Goal: Information Seeking & Learning: Understand process/instructions

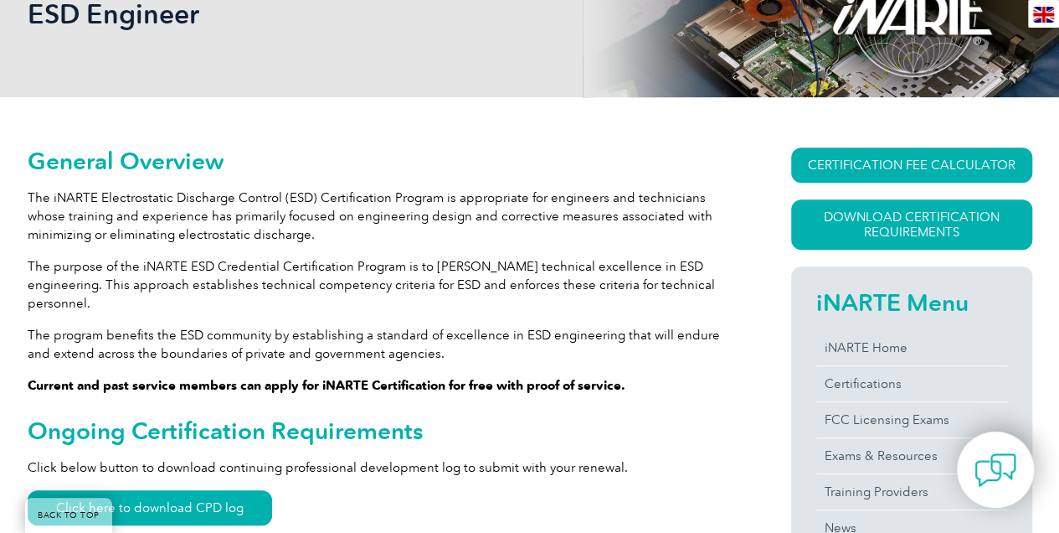
scroll to position [335, 0]
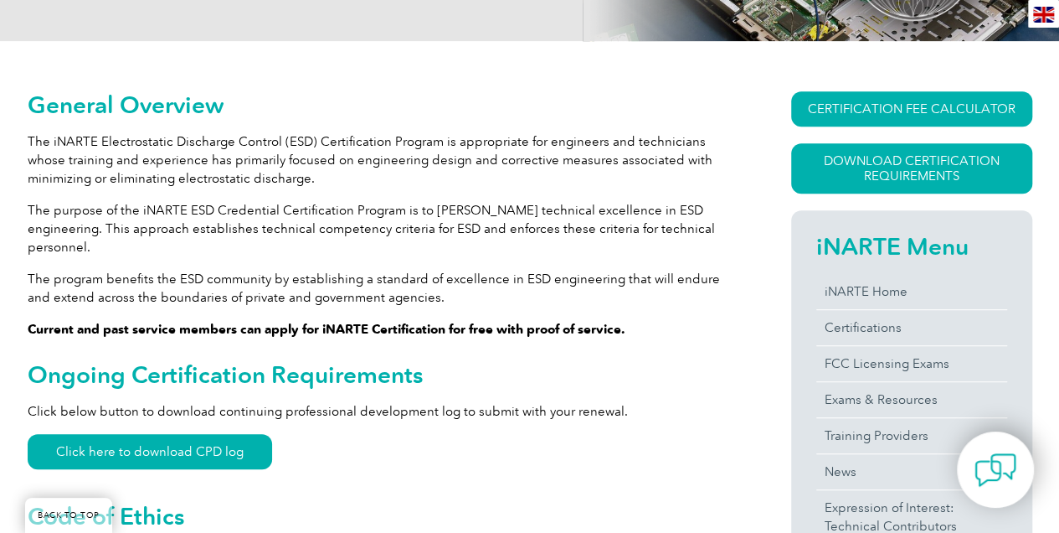
click at [129, 171] on p "The iNARTE Electrostatic Discharge Control (ESD) Certification Program is appro…" at bounding box center [379, 159] width 703 height 55
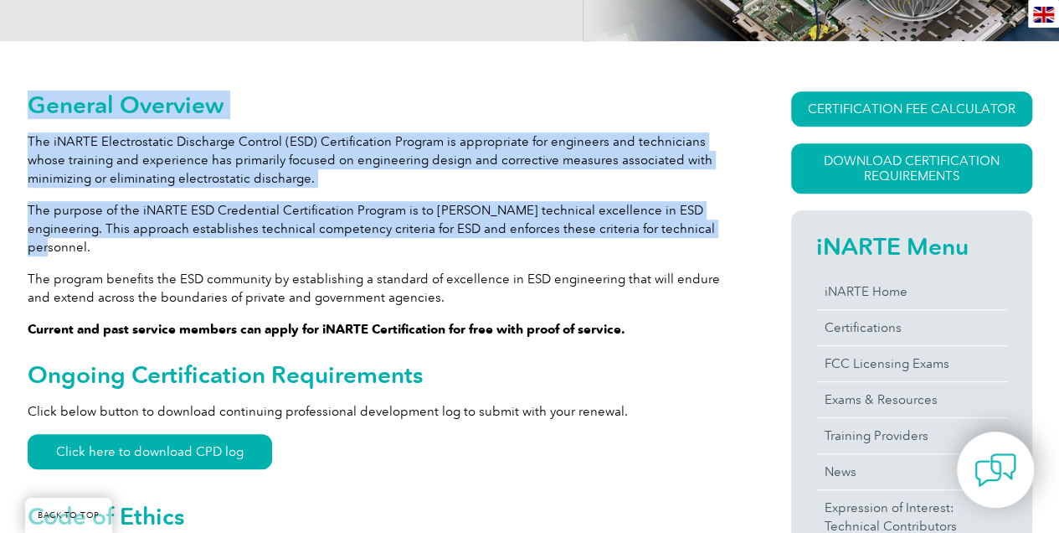
drag, startPoint x: 34, startPoint y: 103, endPoint x: 672, endPoint y: 228, distance: 649.3
click at [664, 231] on p "The purpose of the iNARTE ESD Credential Certification Program is to [PERSON_NA…" at bounding box center [379, 228] width 703 height 55
click at [663, 233] on p "The purpose of the iNARTE ESD Credential Certification Program is to [PERSON_NA…" at bounding box center [379, 228] width 703 height 55
click at [656, 233] on p "The purpose of the iNARTE ESD Credential Certification Program is to [PERSON_NA…" at bounding box center [379, 228] width 703 height 55
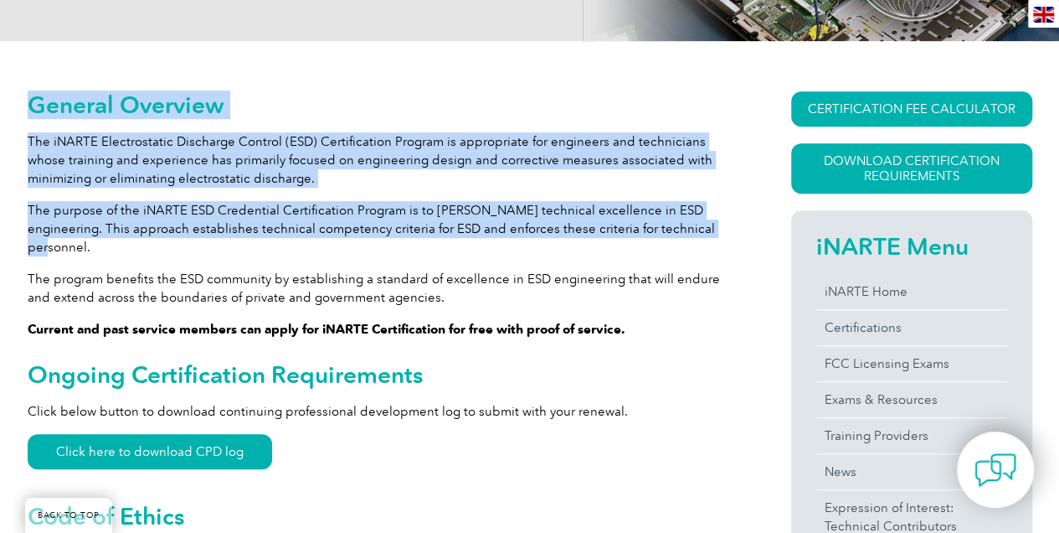
drag, startPoint x: 657, startPoint y: 229, endPoint x: 19, endPoint y: 111, distance: 649.0
drag, startPoint x: 19, startPoint y: 111, endPoint x: 40, endPoint y: 106, distance: 21.3
click at [41, 106] on h2 "General Overview" at bounding box center [379, 104] width 703 height 27
drag, startPoint x: 33, startPoint y: 104, endPoint x: 677, endPoint y: 228, distance: 654.9
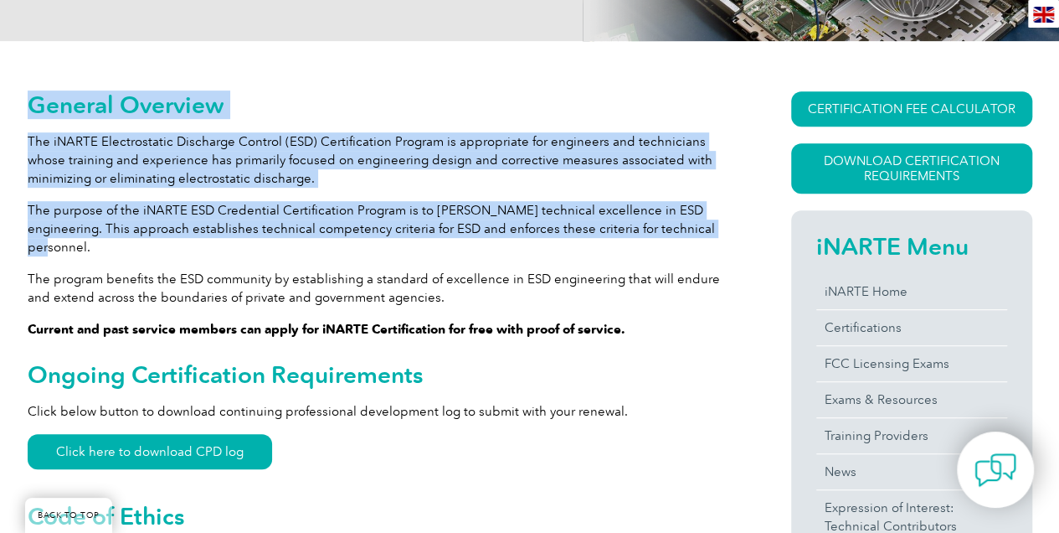
click at [671, 228] on p "The purpose of the iNARTE ESD Credential Certification Program is to [PERSON_NA…" at bounding box center [379, 228] width 703 height 55
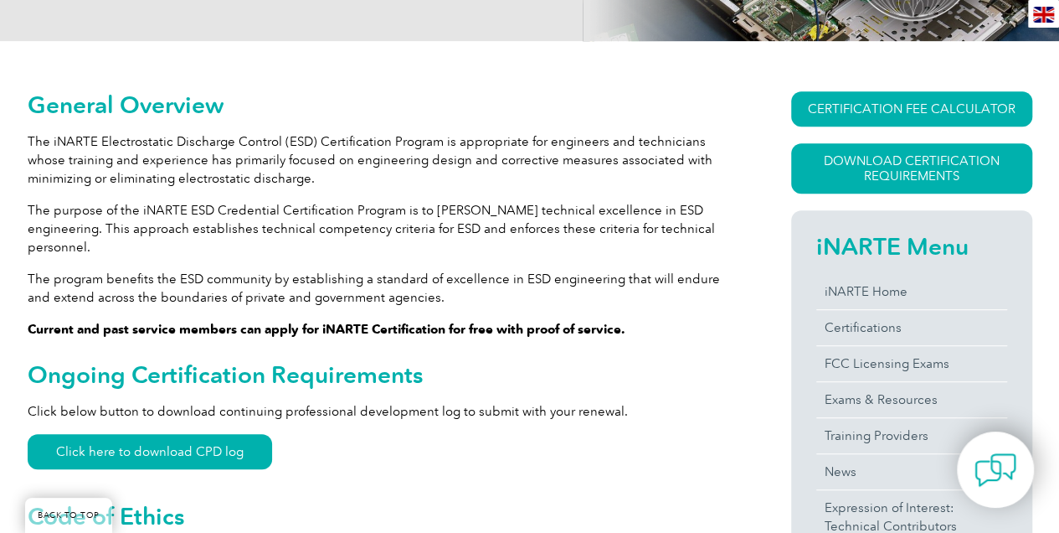
click at [661, 229] on p "The purpose of the iNARTE ESD Credential Certification Program is to [PERSON_NA…" at bounding box center [379, 228] width 703 height 55
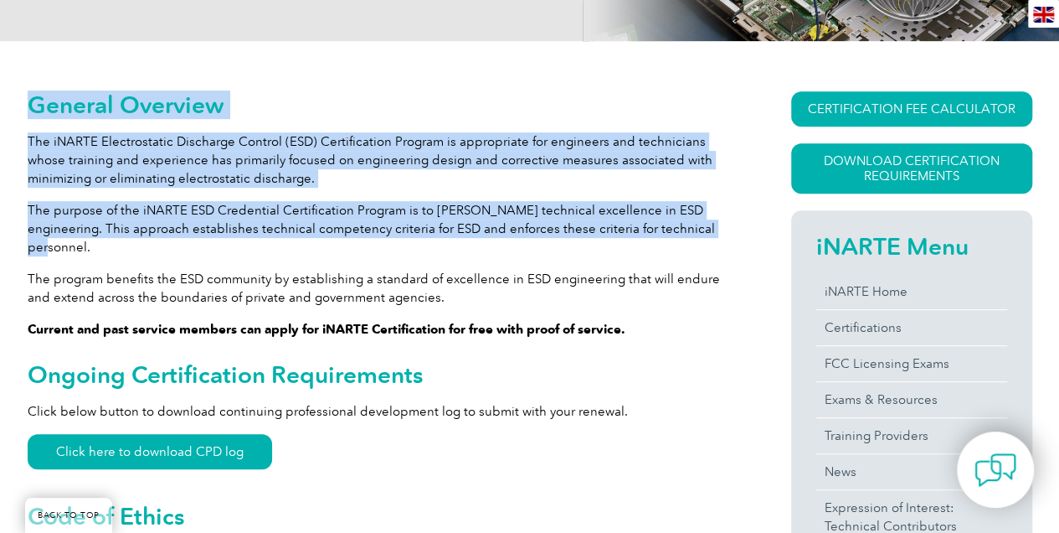
drag, startPoint x: 659, startPoint y: 229, endPoint x: 27, endPoint y: 108, distance: 643.6
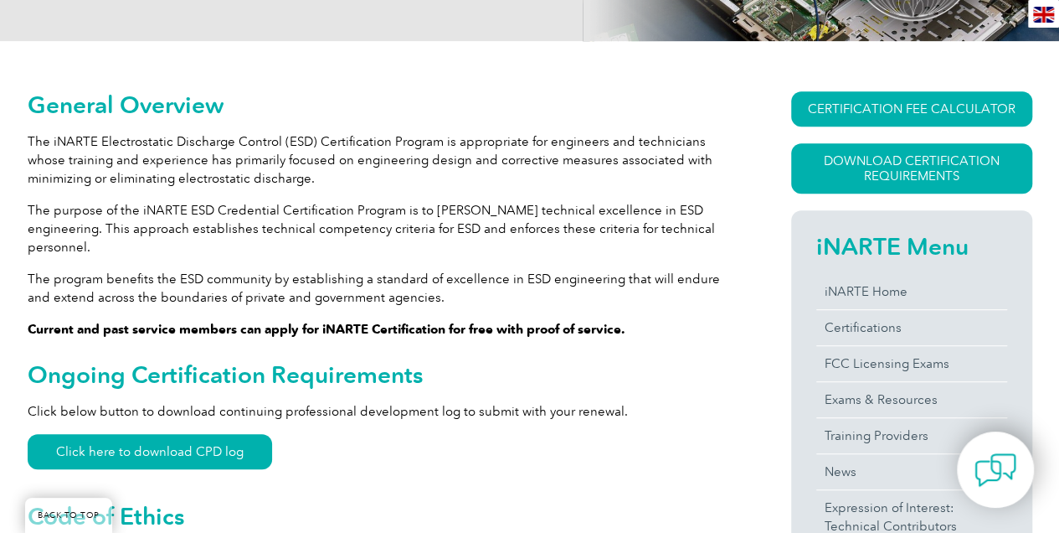
drag, startPoint x: 27, startPoint y: 108, endPoint x: 281, endPoint y: 80, distance: 256.0
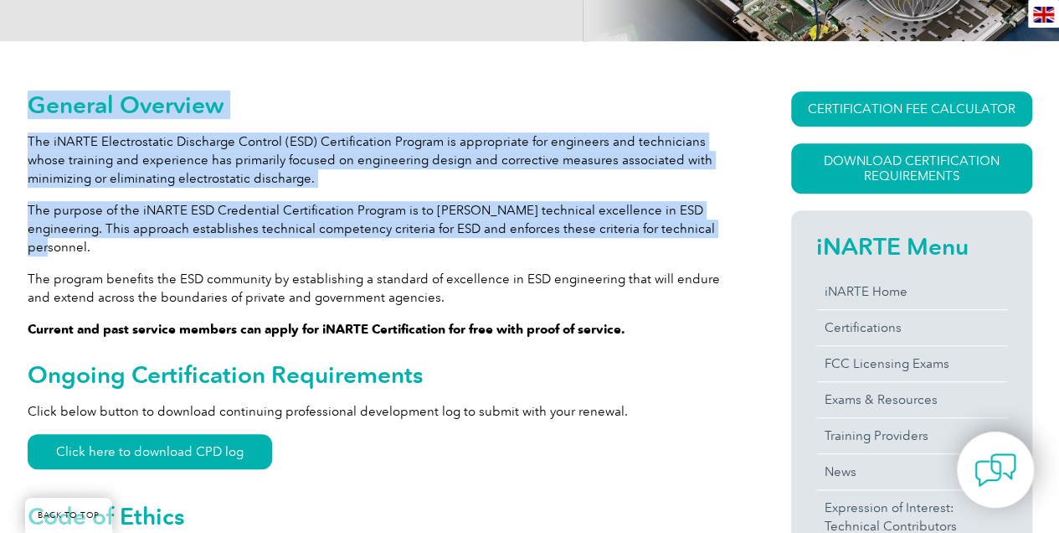
drag, startPoint x: 34, startPoint y: 109, endPoint x: 683, endPoint y: 231, distance: 660.3
drag, startPoint x: 683, startPoint y: 231, endPoint x: 410, endPoint y: 187, distance: 276.5
click at [410, 187] on p "The iNARTE Electrostatic Discharge Control (ESD) Certification Program is appro…" at bounding box center [379, 159] width 703 height 55
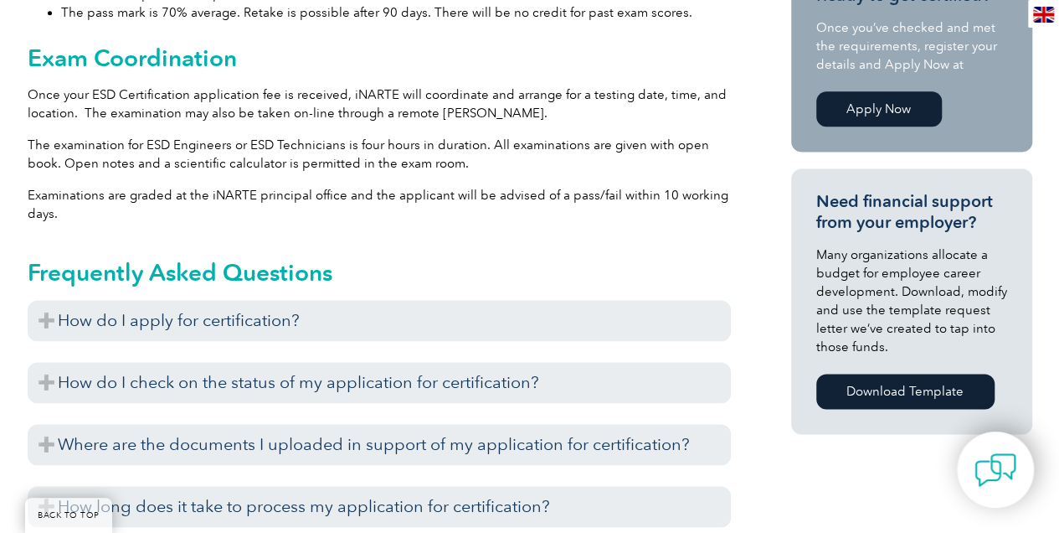
scroll to position [1060, 0]
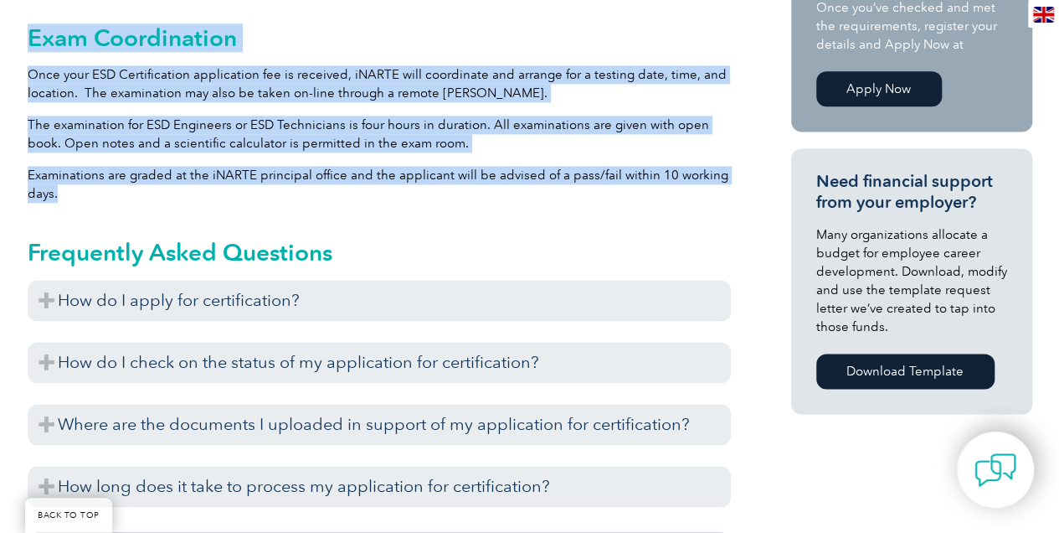
drag, startPoint x: 28, startPoint y: 18, endPoint x: 168, endPoint y: 176, distance: 210.6
click at [168, 176] on div "General Overview The iNARTE Electrostatic Discharge Control (ESD) Certification…" at bounding box center [379, 112] width 703 height 1492
click at [168, 176] on p "Examinations are graded at the iNARTE principal office and the applicant will b…" at bounding box center [379, 184] width 703 height 37
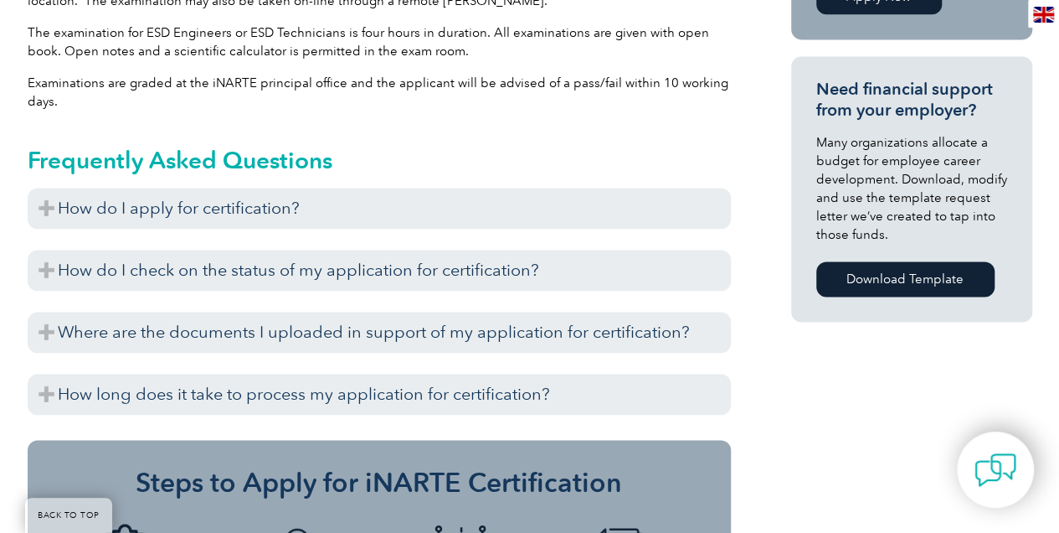
scroll to position [1172, 0]
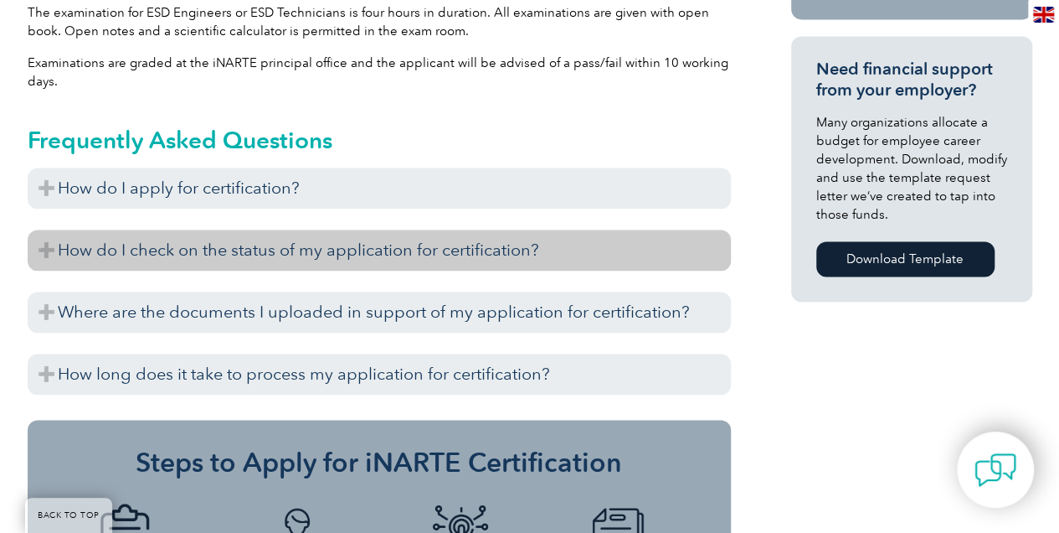
click at [204, 233] on h3 "How do I check on the status of my application for certification?" at bounding box center [379, 249] width 703 height 41
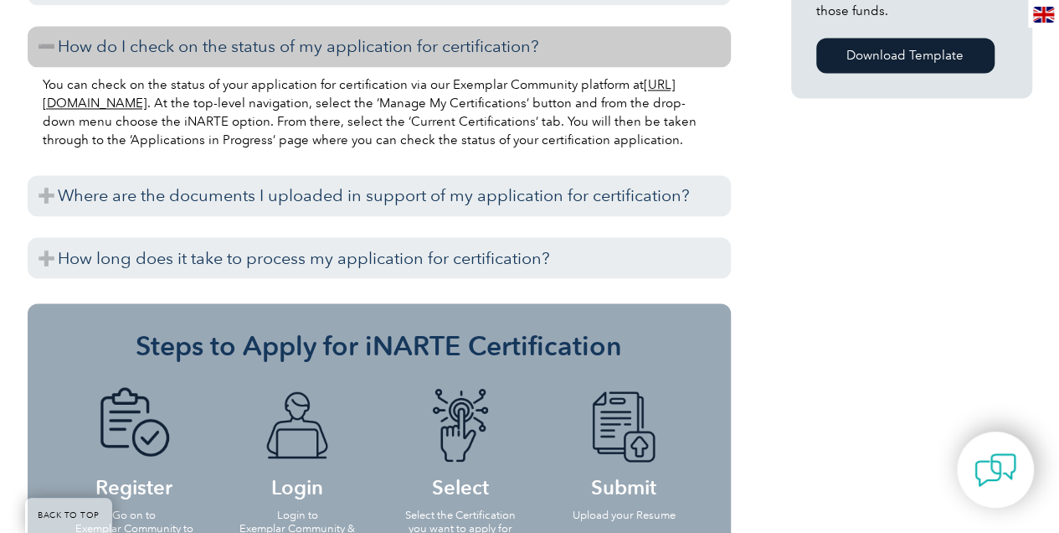
scroll to position [1395, 0]
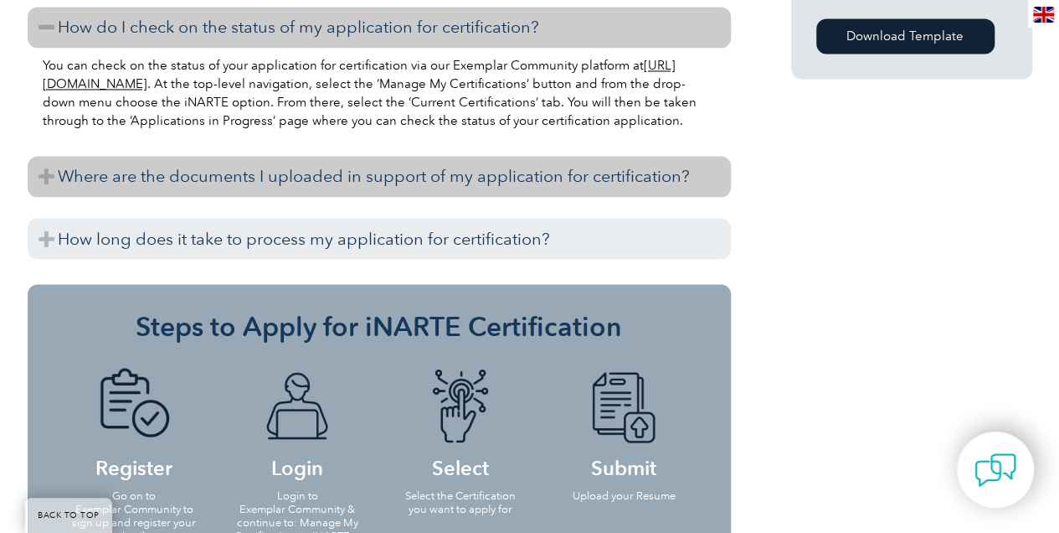
click at [319, 177] on h3 "Where are the documents I uploaded in support of my application for certificati…" at bounding box center [379, 176] width 703 height 41
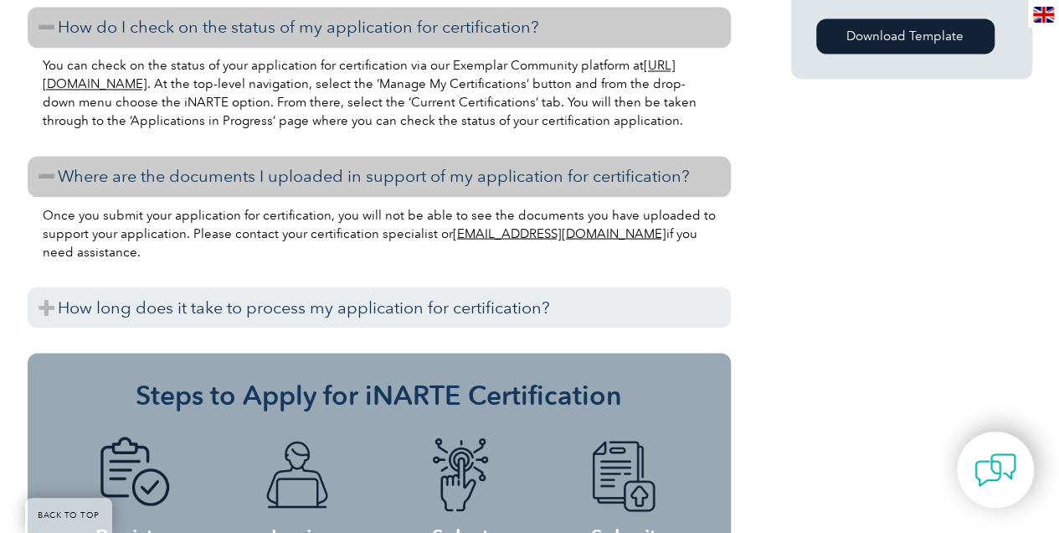
drag, startPoint x: 69, startPoint y: 214, endPoint x: 183, endPoint y: 245, distance: 118.0
click at [183, 245] on p "Once you submit your application for certification, you will not be able to see…" at bounding box center [379, 232] width 673 height 55
drag, startPoint x: 183, startPoint y: 245, endPoint x: 145, endPoint y: 250, distance: 38.0
click at [145, 250] on p "Once you submit your application for certification, you will not be able to see…" at bounding box center [379, 232] width 673 height 55
drag, startPoint x: 138, startPoint y: 255, endPoint x: 37, endPoint y: 195, distance: 117.5
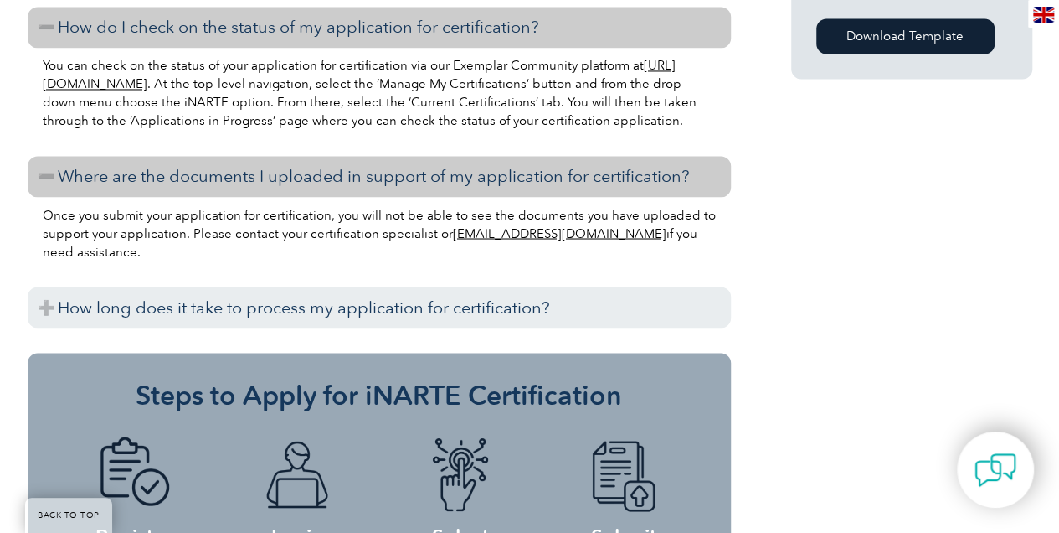
click at [37, 195] on div "How do I apply for certification? Before you apply for certification, please en…" at bounding box center [379, 140] width 703 height 391
drag, startPoint x: 37, startPoint y: 195, endPoint x: 152, endPoint y: 231, distance: 121.0
click at [152, 231] on p "Once you submit your application for certification, you will not be able to see…" at bounding box center [379, 232] width 673 height 55
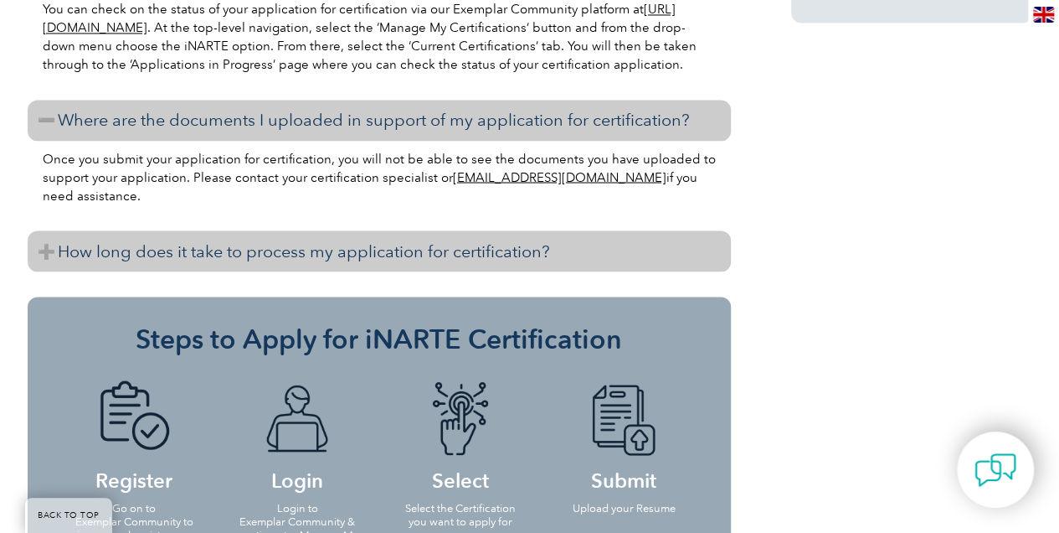
click at [152, 243] on h3 "How long does it take to process my application for certification?" at bounding box center [379, 250] width 703 height 41
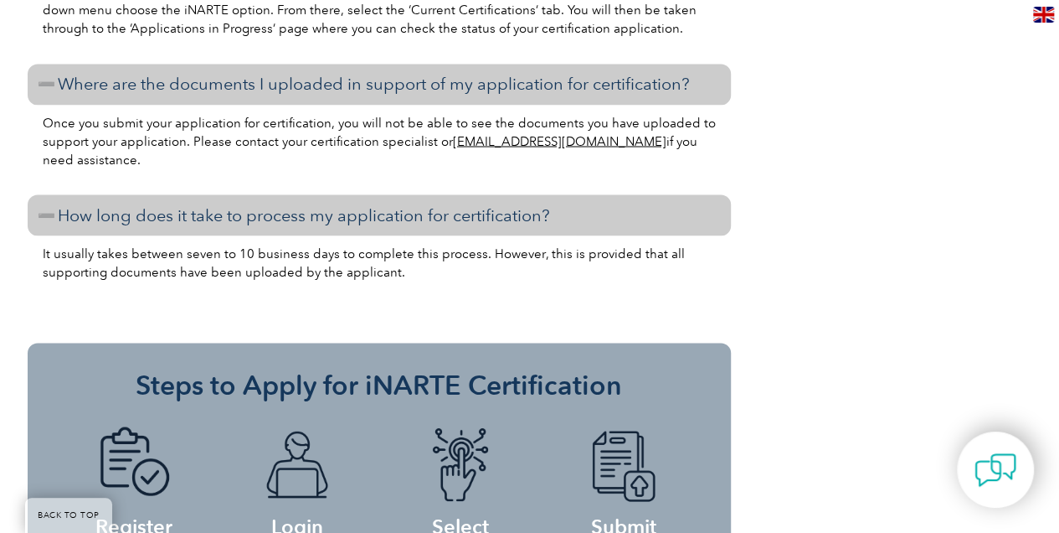
scroll to position [1507, 0]
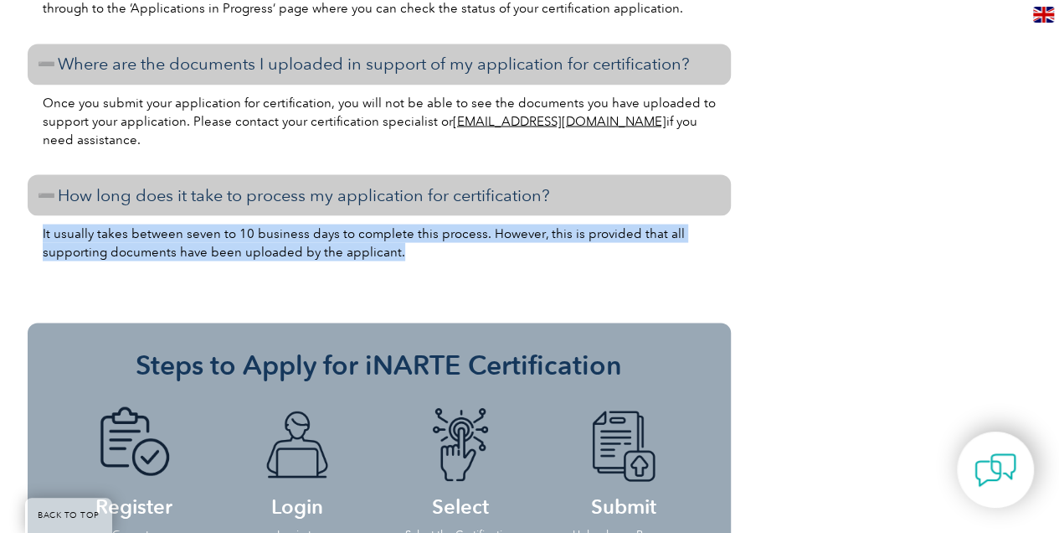
drag, startPoint x: 395, startPoint y: 252, endPoint x: 28, endPoint y: 228, distance: 367.5
click at [28, 228] on div "It usually takes between seven to 10 business days to complete this process. Ho…" at bounding box center [379, 260] width 703 height 90
drag, startPoint x: 28, startPoint y: 228, endPoint x: 254, endPoint y: 260, distance: 227.6
click at [244, 260] on p "It usually takes between seven to 10 business days to complete this process. Ho…" at bounding box center [379, 242] width 673 height 37
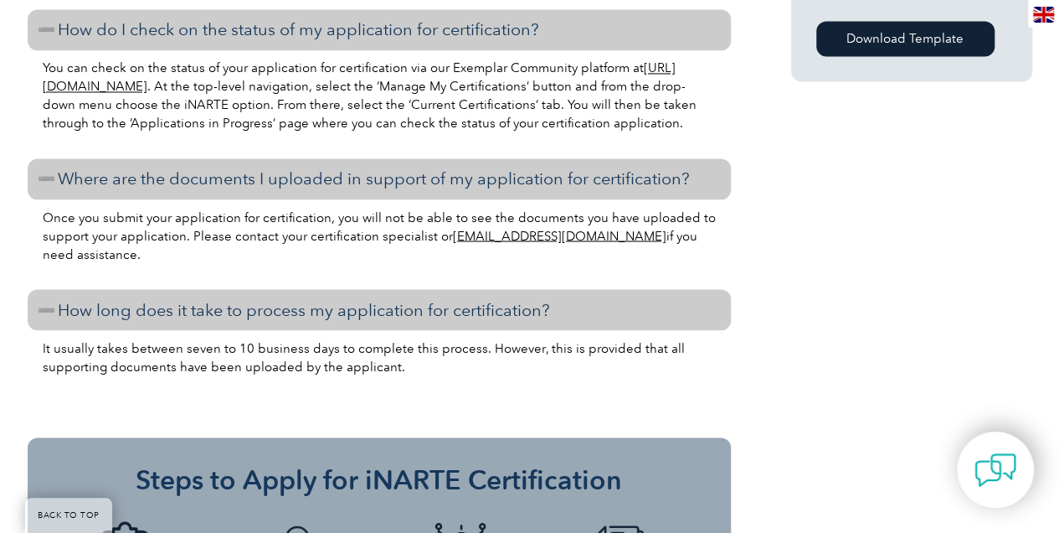
scroll to position [1340, 0]
